Goal: Use online tool/utility: Utilize a website feature to perform a specific function

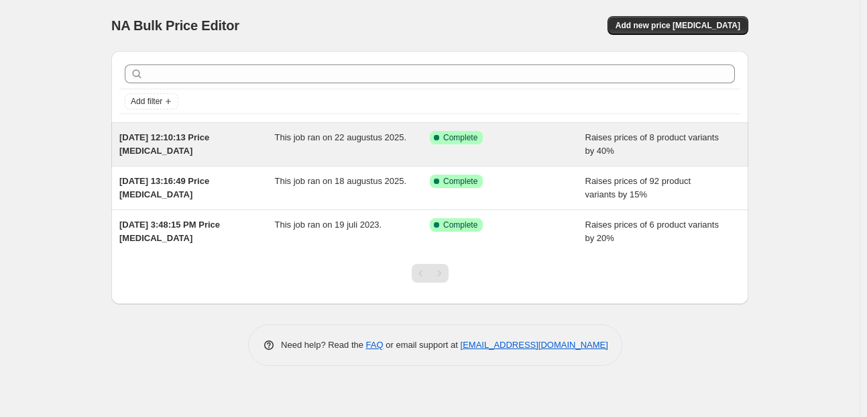
click at [339, 146] on div "This job ran on 22 augustus 2025." at bounding box center [353, 144] width 156 height 27
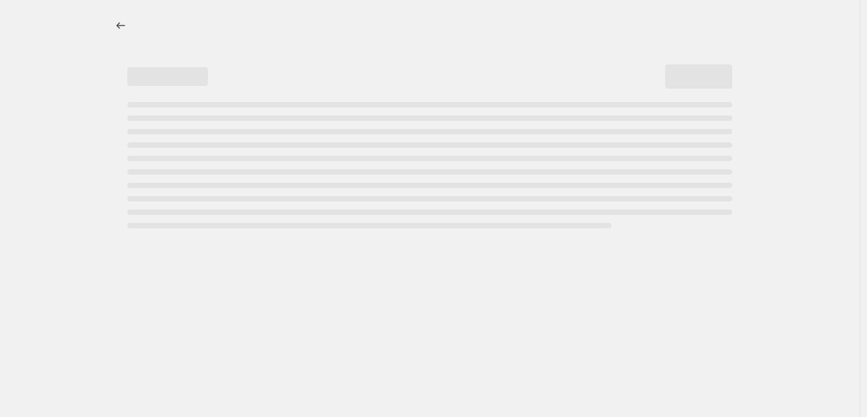
select select "percentage"
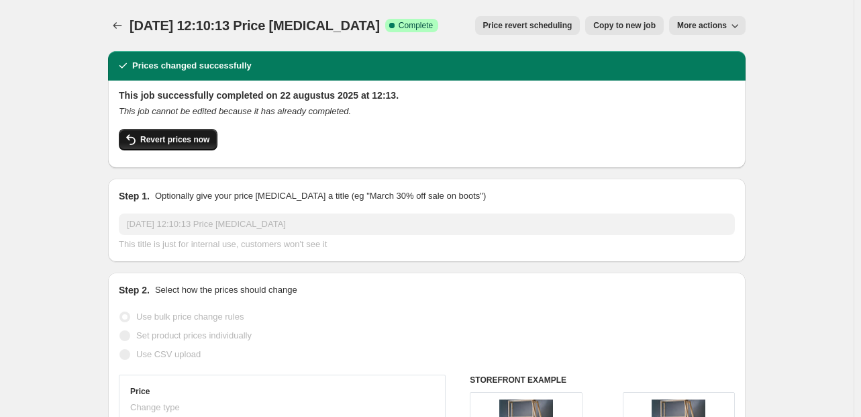
click at [203, 146] on button "Revert prices now" at bounding box center [168, 139] width 99 height 21
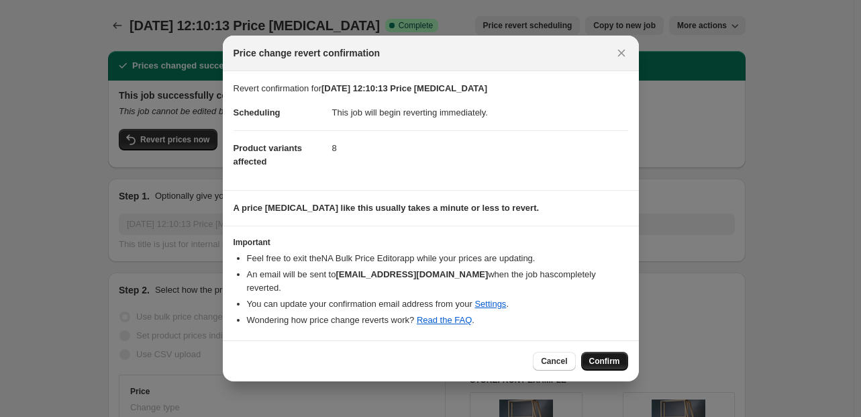
click at [607, 356] on span "Confirm" at bounding box center [604, 361] width 31 height 11
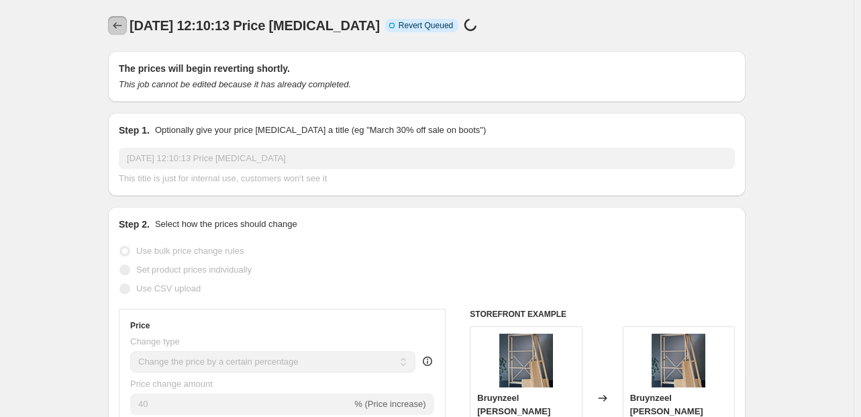
click at [120, 26] on icon "Price change jobs" at bounding box center [117, 25] width 13 height 13
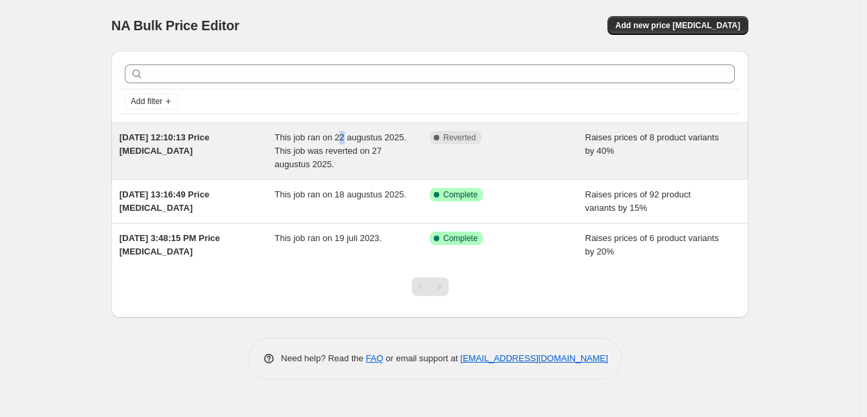
drag, startPoint x: 433, startPoint y: 142, endPoint x: 342, endPoint y: 142, distance: 91.2
click at [342, 142] on span "This job ran on 22 augustus 2025. This job was reverted on 27 augustus 2025." at bounding box center [341, 150] width 132 height 37
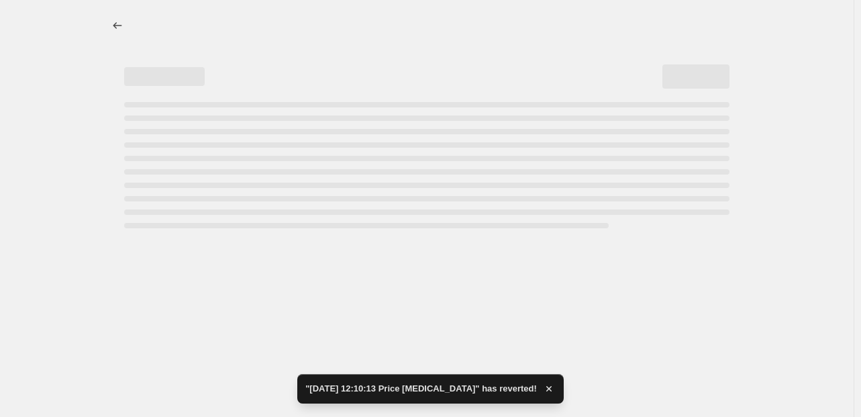
select select "percentage"
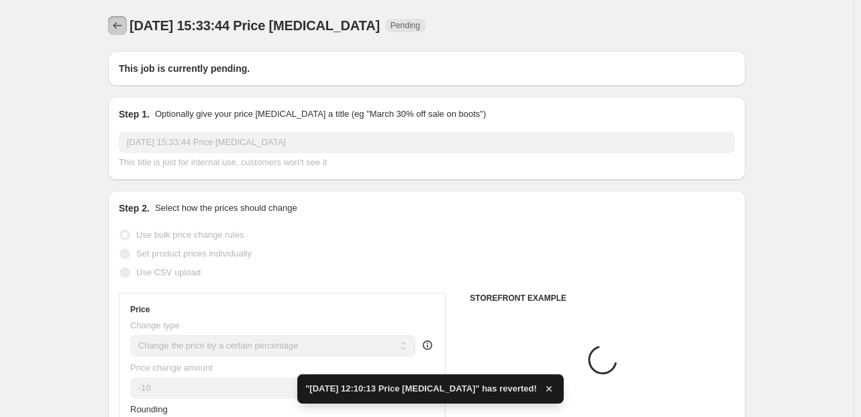
click at [122, 23] on icon "Price change jobs" at bounding box center [117, 25] width 13 height 13
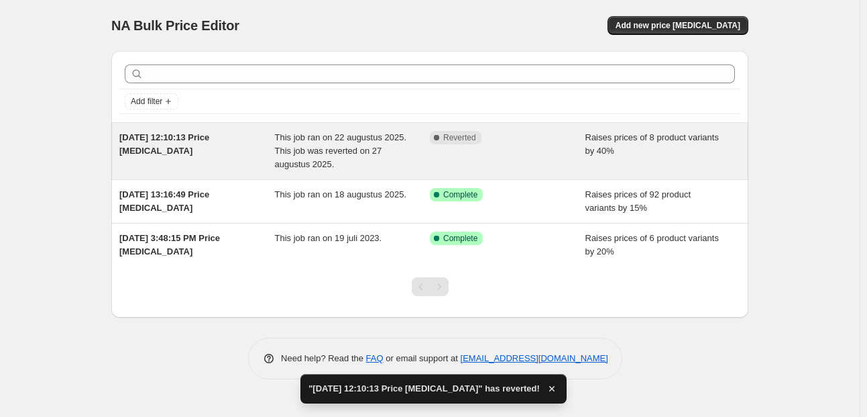
click at [517, 142] on div "Complete Reverted" at bounding box center [498, 137] width 136 height 13
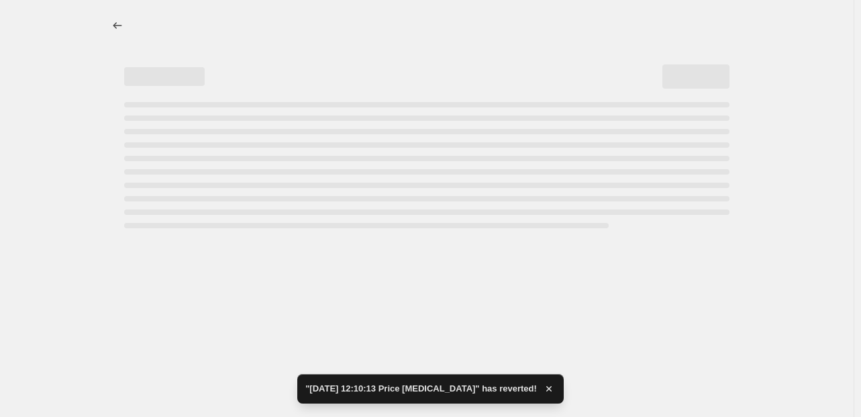
select select "percentage"
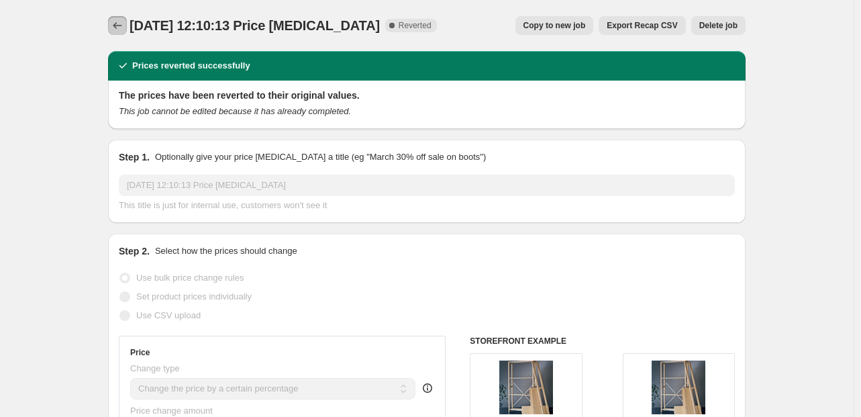
click at [117, 23] on icon "Price change jobs" at bounding box center [117, 25] width 13 height 13
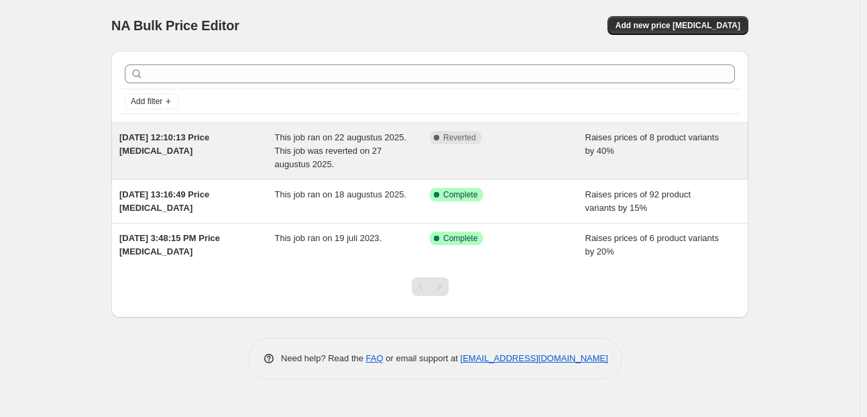
click at [338, 146] on span "This job ran on 22 augustus 2025. This job was reverted on 27 augustus 2025." at bounding box center [341, 150] width 132 height 37
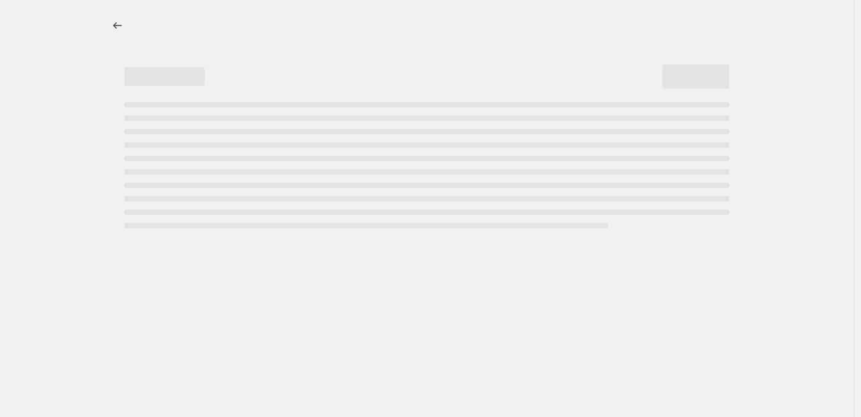
select select "percentage"
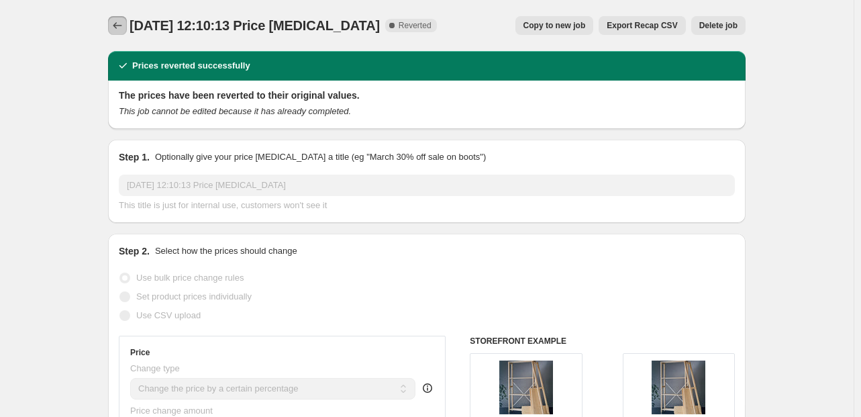
click at [122, 25] on icon "Price change jobs" at bounding box center [117, 25] width 9 height 7
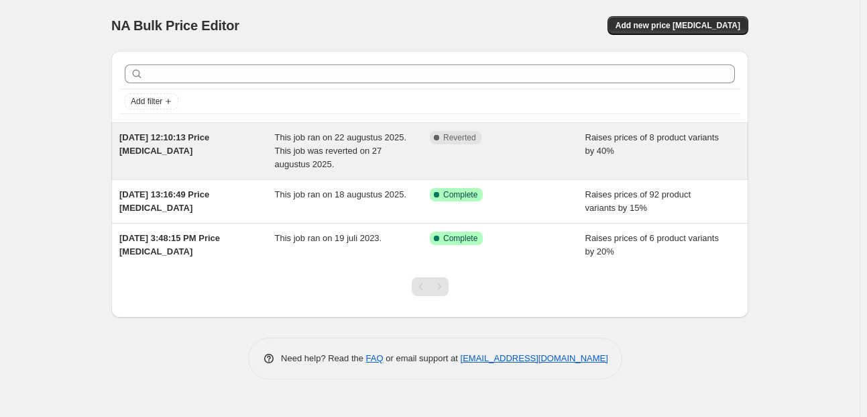
click at [459, 134] on span "Reverted" at bounding box center [459, 137] width 33 height 11
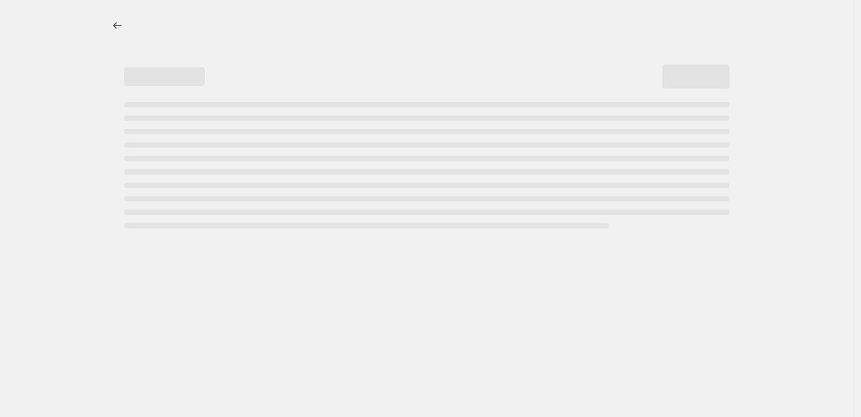
select select "percentage"
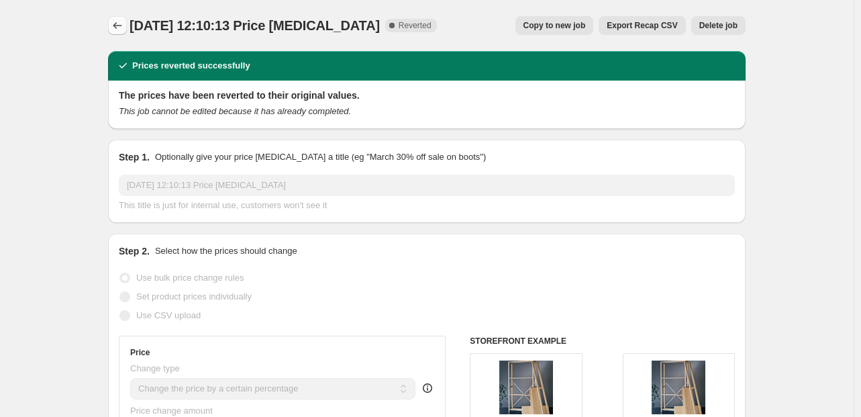
click at [113, 22] on button "Price change jobs" at bounding box center [117, 25] width 19 height 19
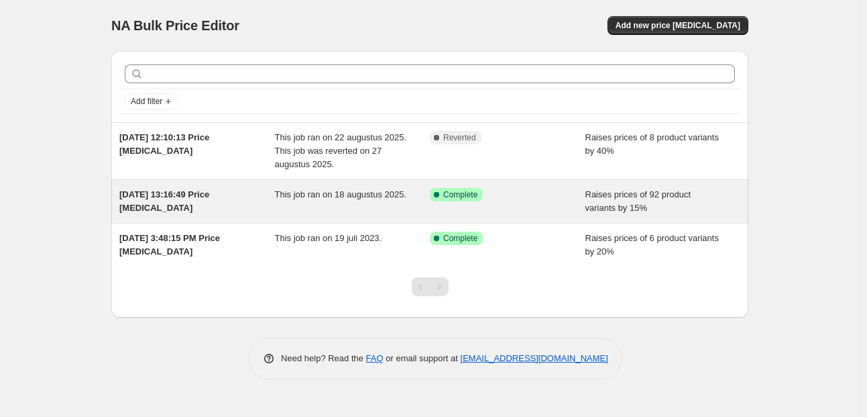
click at [290, 201] on div "This job ran on 18 augustus 2025." at bounding box center [353, 201] width 156 height 27
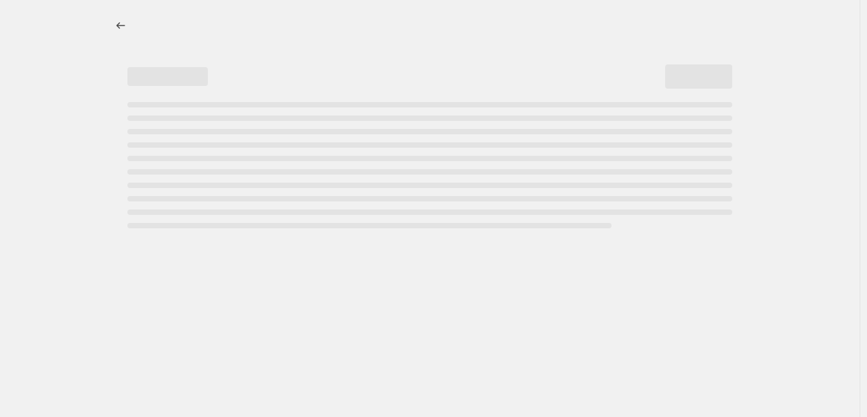
select select "percentage"
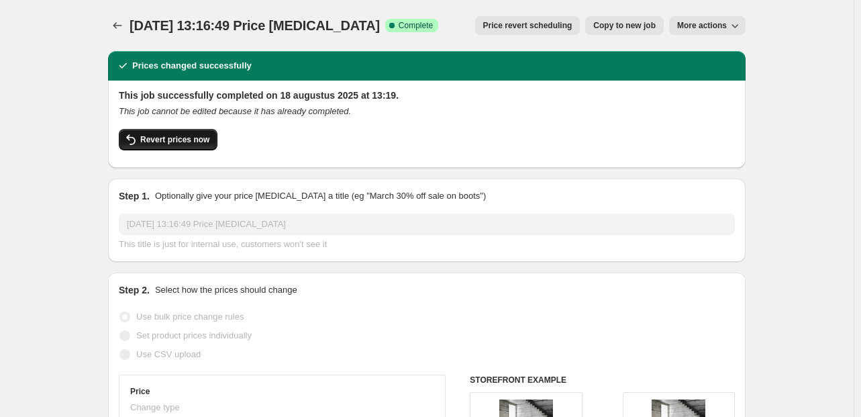
click at [187, 145] on button "Revert prices now" at bounding box center [168, 139] width 99 height 21
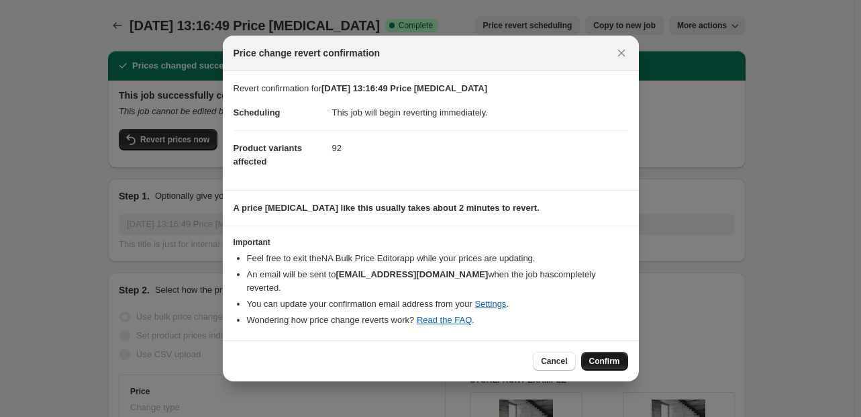
click at [605, 356] on span "Confirm" at bounding box center [604, 361] width 31 height 11
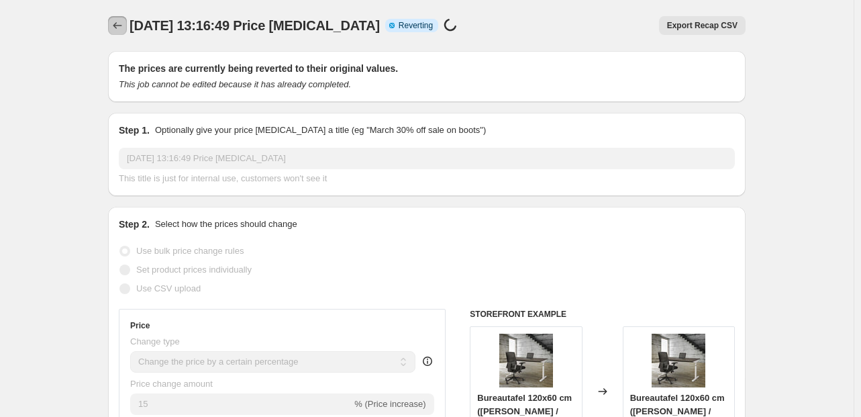
click at [123, 28] on icon "Price change jobs" at bounding box center [117, 25] width 13 height 13
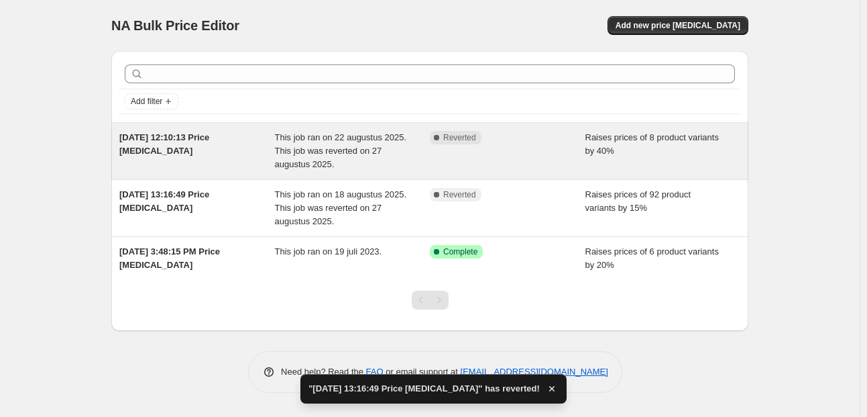
click at [237, 144] on div "[DATE] 12:10:13 Price [MEDICAL_DATA]" at bounding box center [197, 151] width 156 height 40
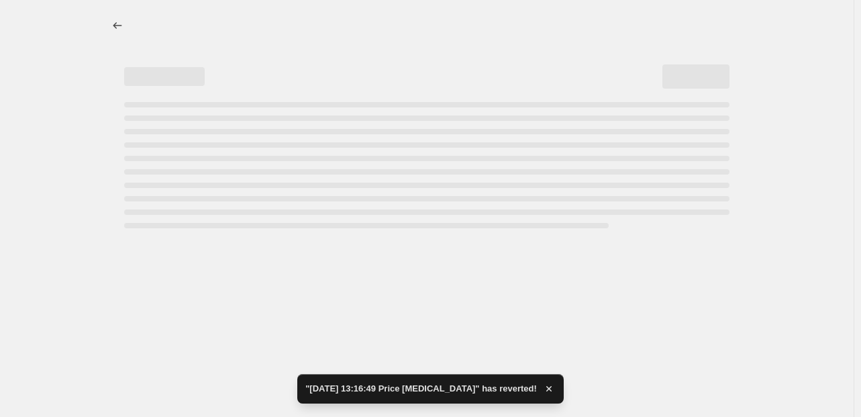
select select "percentage"
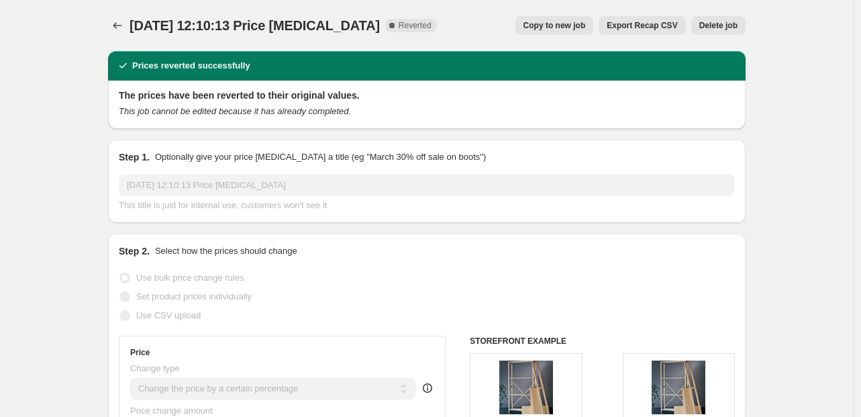
click at [547, 29] on span "Copy to new job" at bounding box center [554, 25] width 62 height 11
select select "percentage"
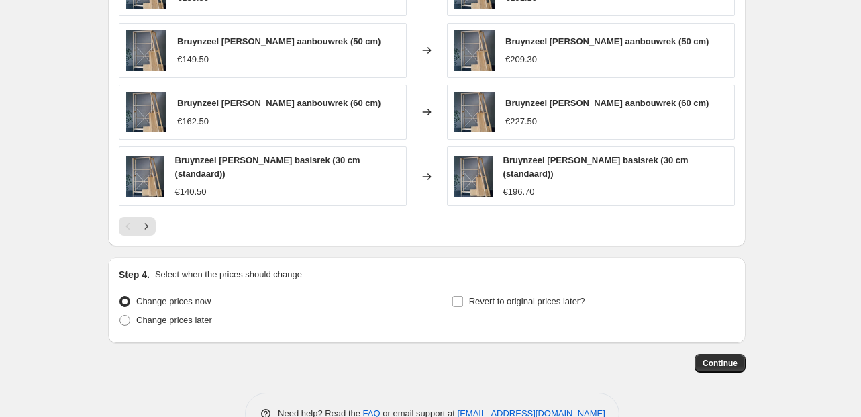
scroll to position [1112, 0]
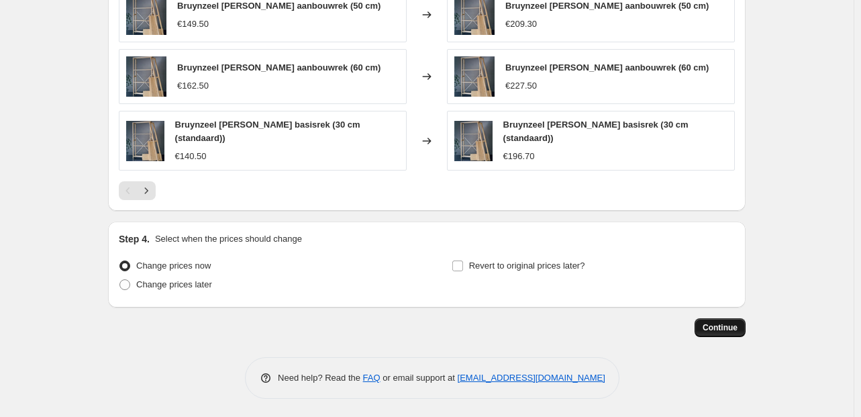
click at [731, 318] on button "Continue" at bounding box center [719, 327] width 51 height 19
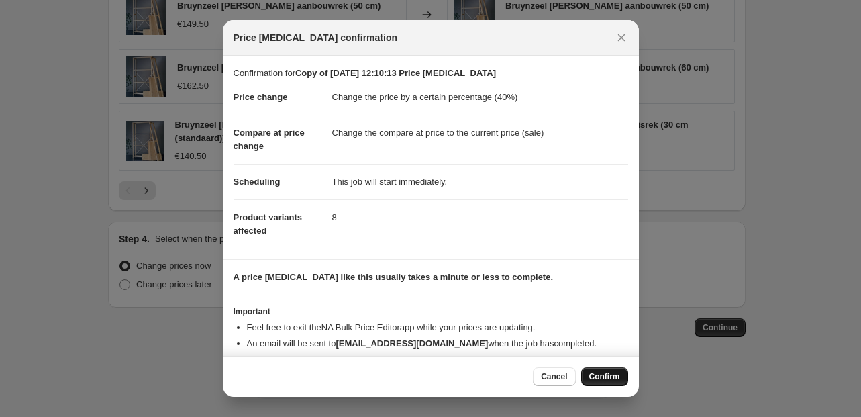
click at [608, 375] on span "Confirm" at bounding box center [604, 376] width 31 height 11
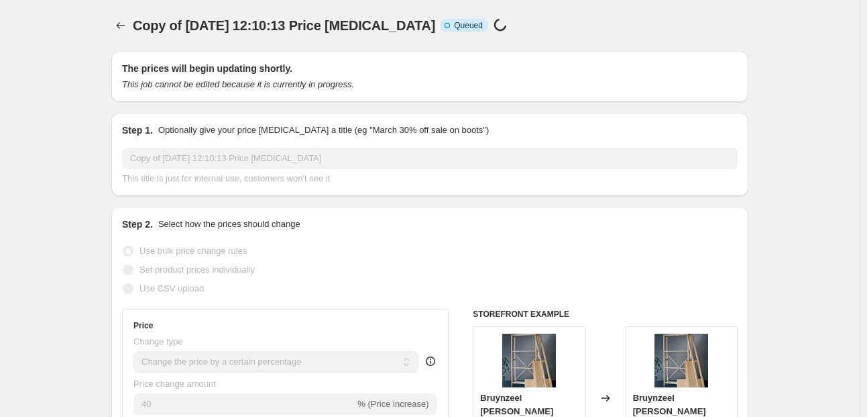
select select "percentage"
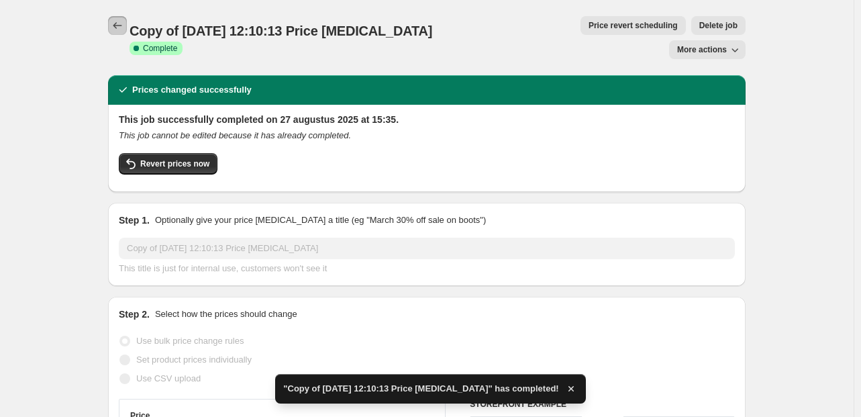
click at [123, 26] on icon "Price change jobs" at bounding box center [117, 25] width 13 height 13
